Goal: Obtain resource: Download file/media

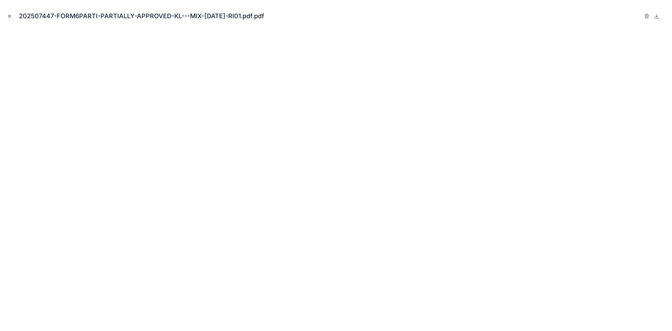
click at [8, 17] on icon "Close modal" at bounding box center [9, 16] width 5 height 5
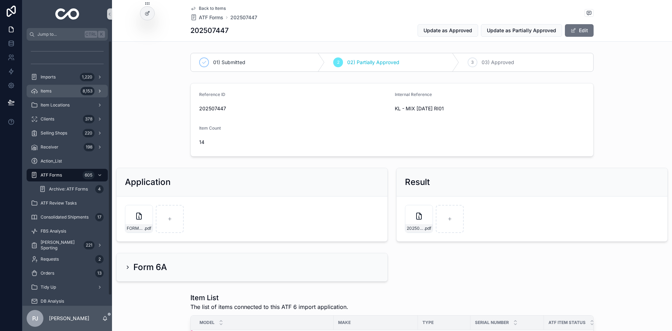
click at [44, 90] on span "Items" at bounding box center [46, 91] width 11 height 6
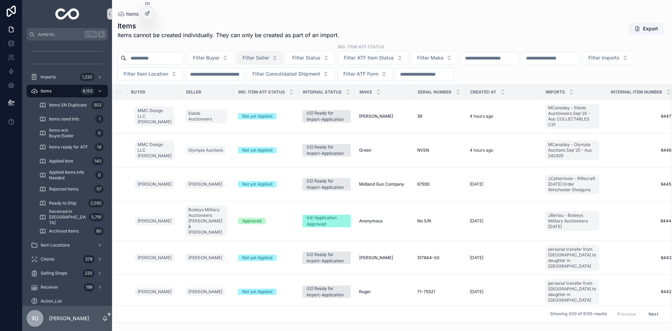
click at [264, 59] on span "Filter Seller" at bounding box center [255, 57] width 27 height 7
type input "****"
click at [277, 89] on span "Joh. Springer's Erben Handels GmbH [PERSON_NAME]" at bounding box center [274, 86] width 70 height 7
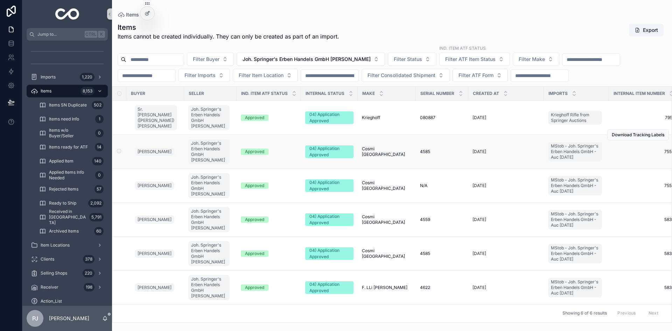
click at [284, 150] on div "Approved" at bounding box center [269, 151] width 56 height 6
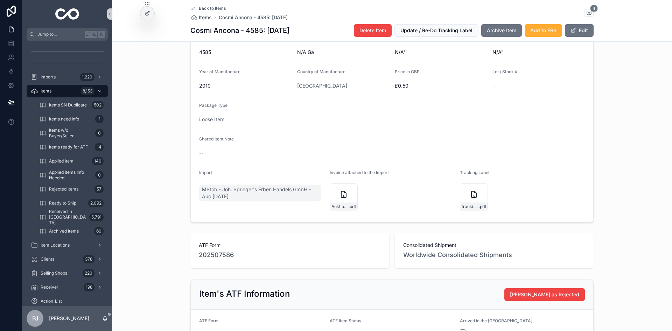
scroll to position [315, 0]
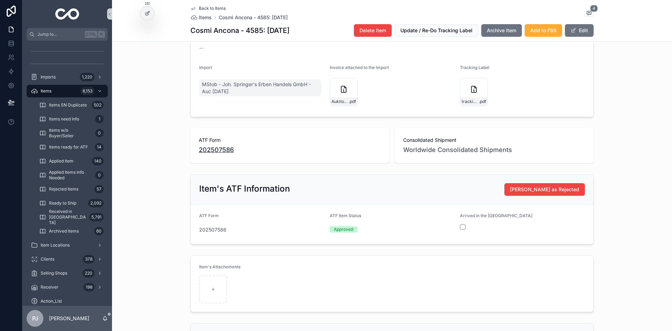
click at [227, 155] on span "202507586" at bounding box center [216, 150] width 35 height 10
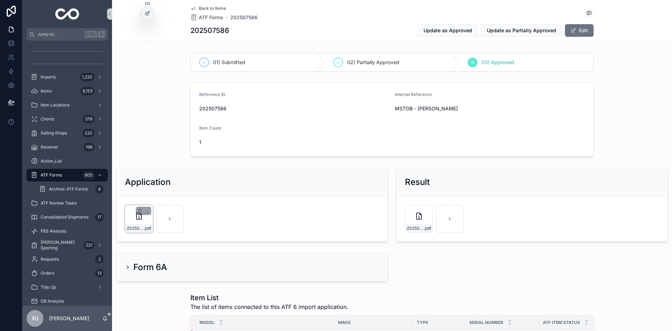
click at [140, 218] on icon "scrollable content" at bounding box center [139, 216] width 8 height 8
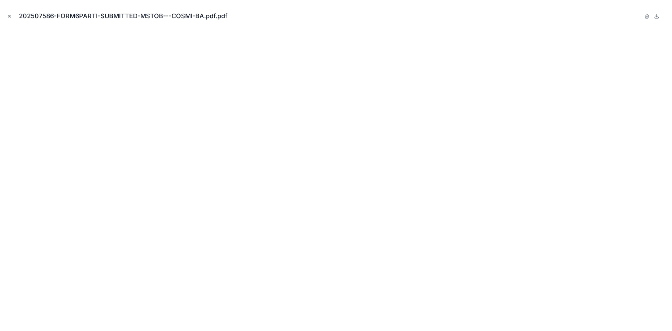
click at [9, 14] on icon "Close modal" at bounding box center [9, 16] width 5 height 5
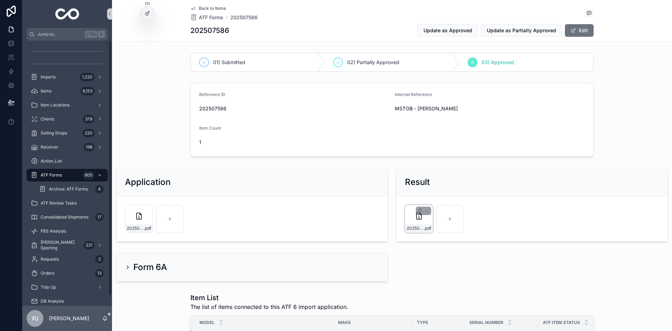
click at [413, 221] on div "202507586-FORM6PARTI-APPROVED-MSTOB---COSMI-BA .pdf" at bounding box center [419, 219] width 28 height 28
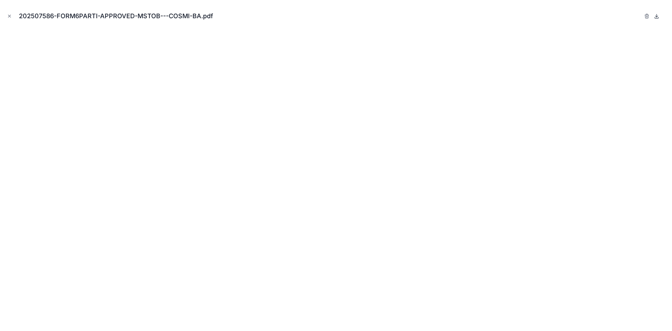
click at [657, 16] on icon at bounding box center [656, 16] width 2 height 1
